Goal: Find specific page/section

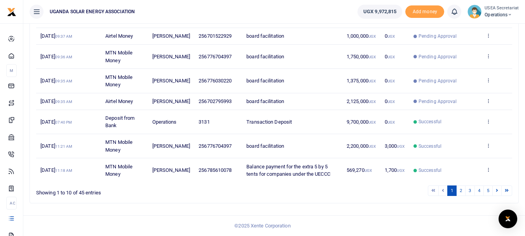
scroll to position [120, 0]
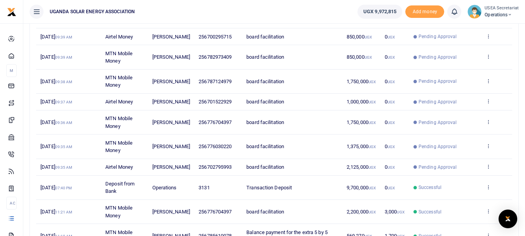
scroll to position [78, 0]
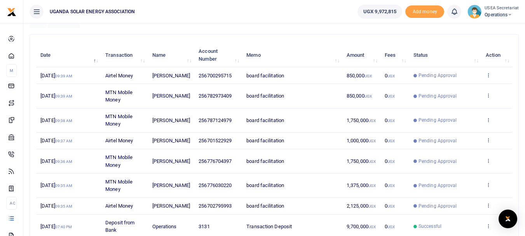
click at [490, 78] on icon at bounding box center [488, 74] width 5 height 5
click at [285, 35] on div "Search: Date Transaction Name Account Number Memo Amount Fees Status Action [DA…" at bounding box center [274, 171] width 489 height 273
